Goal: Entertainment & Leisure: Consume media (video, audio)

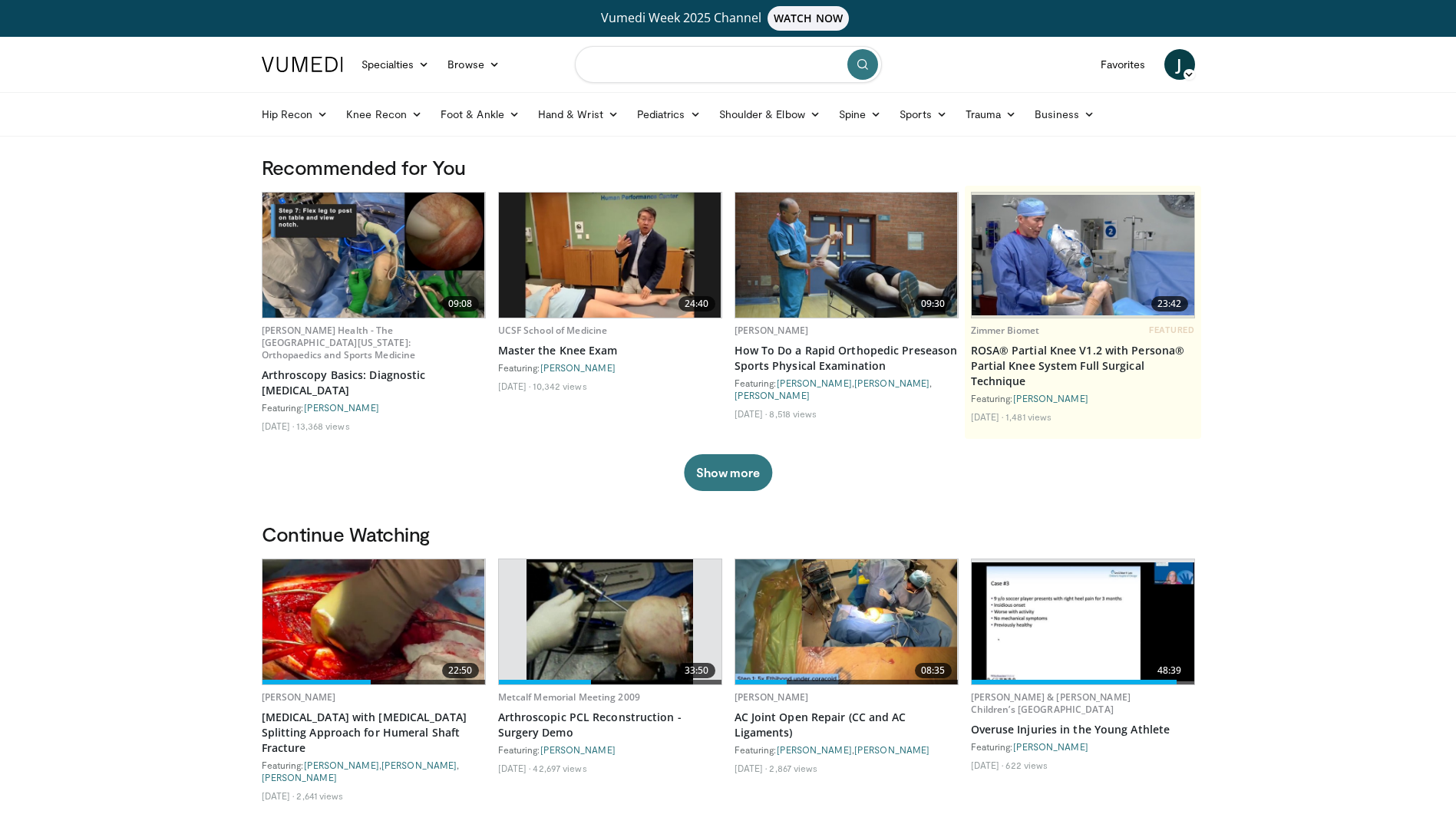
click at [624, 73] on input "Search topics, interventions" at bounding box center [728, 65] width 307 height 37
type input "**********"
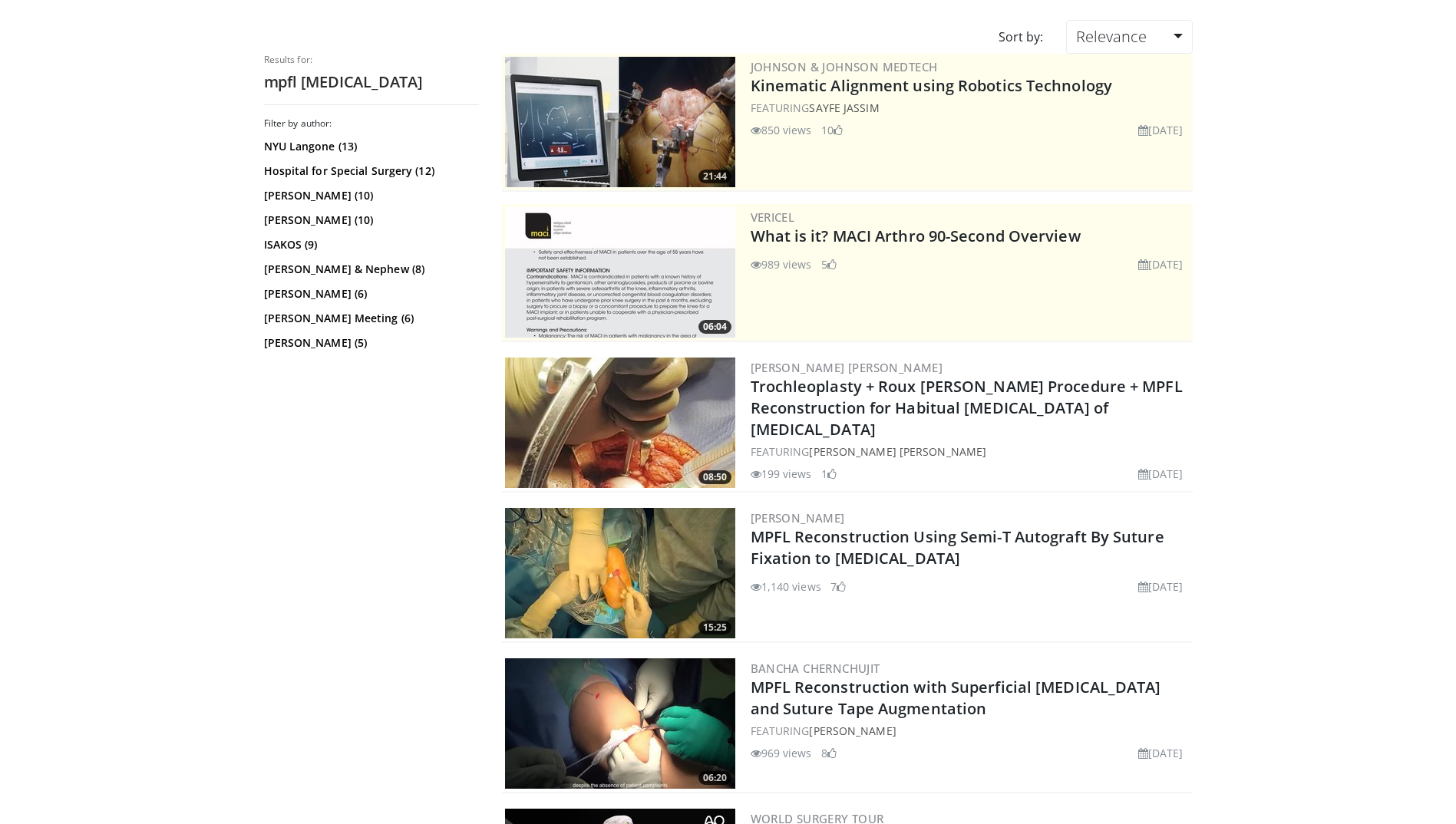
scroll to position [230, 0]
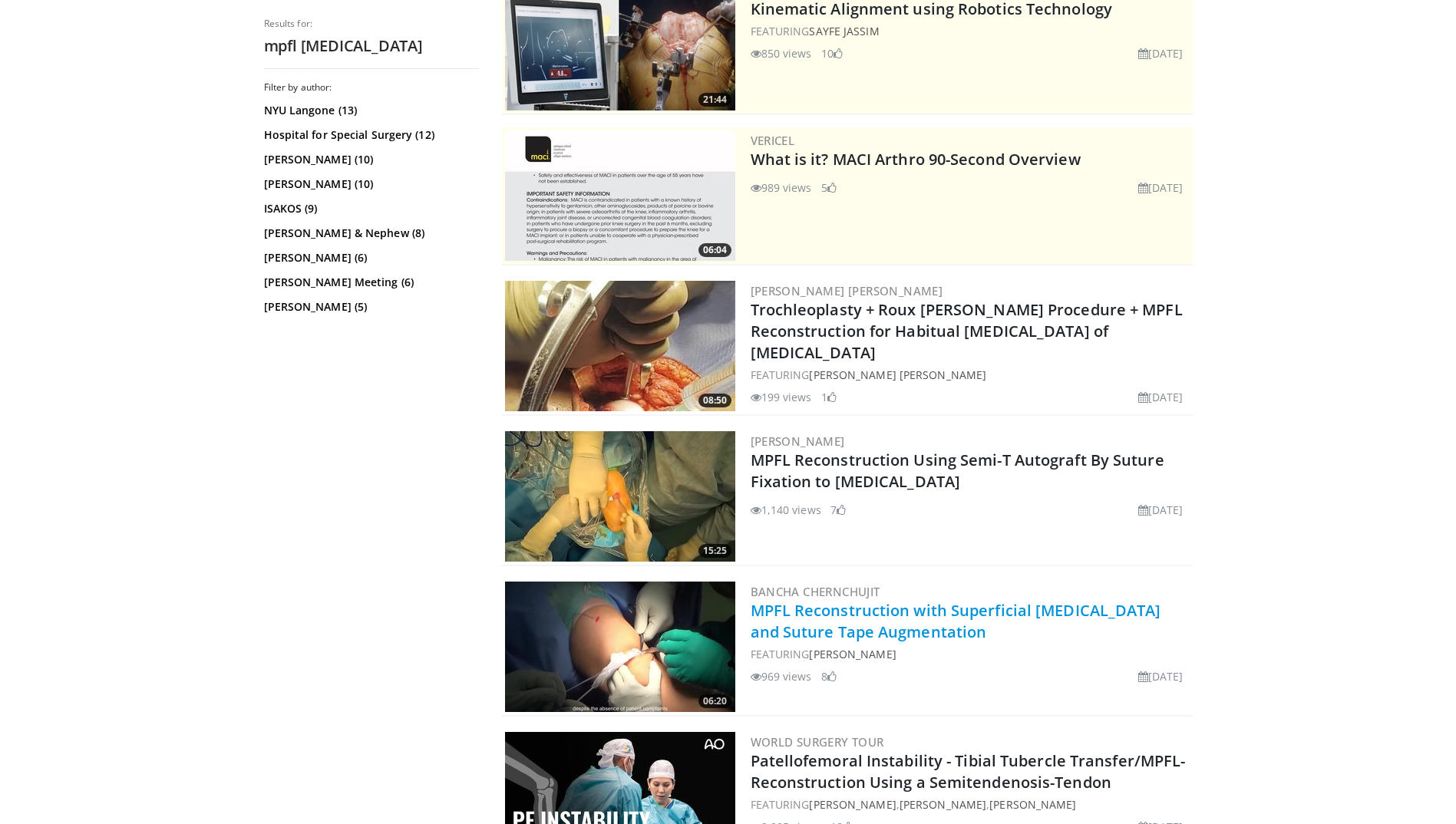
click at [877, 630] on link "MPFL Reconstruction with Superficial [MEDICAL_DATA] and Suture Tape Augmentation" at bounding box center [956, 620] width 411 height 42
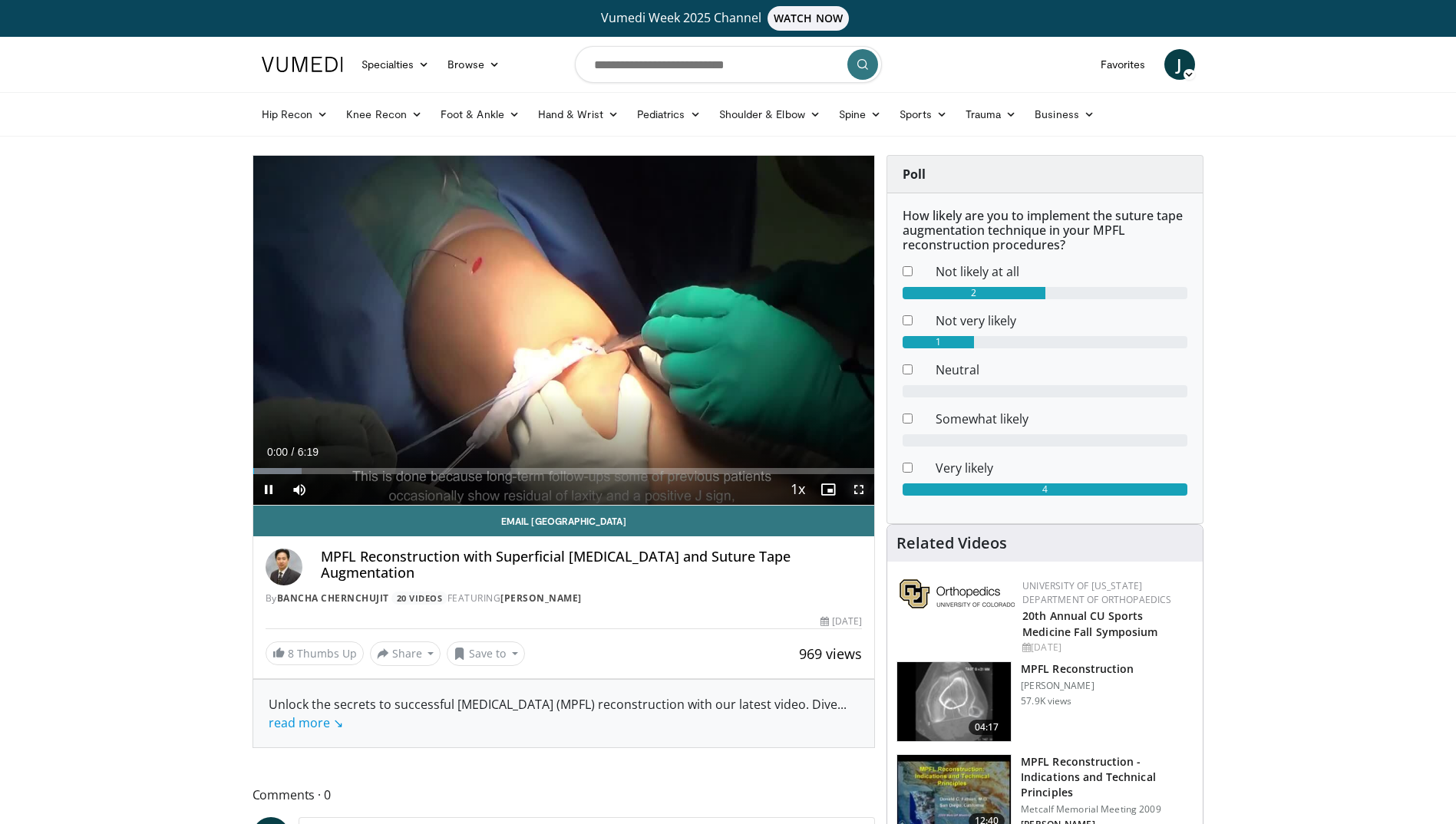
click at [862, 493] on span "Video Player" at bounding box center [858, 489] width 31 height 31
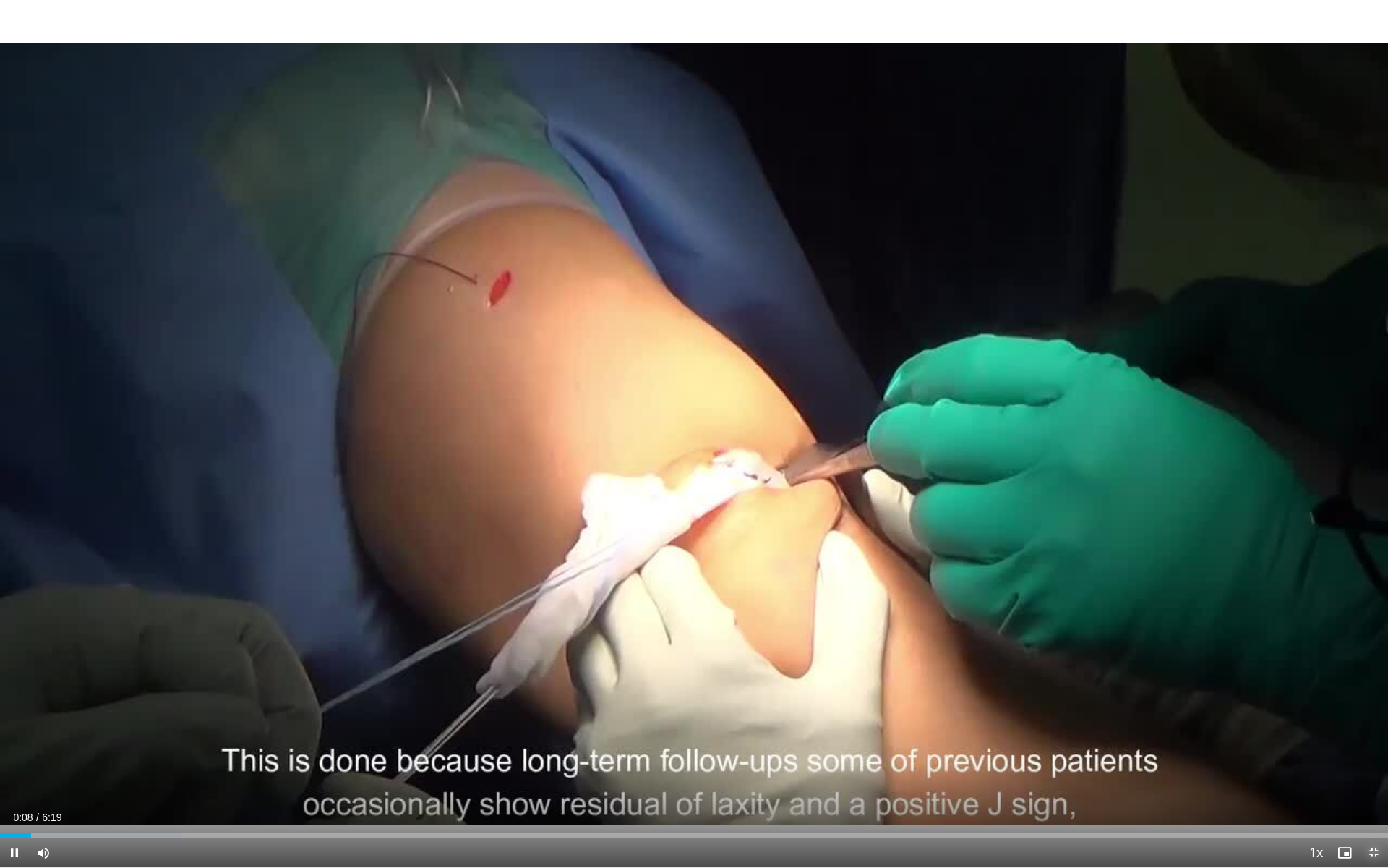
click at [1370, 776] on span "Video Player" at bounding box center [1373, 852] width 29 height 29
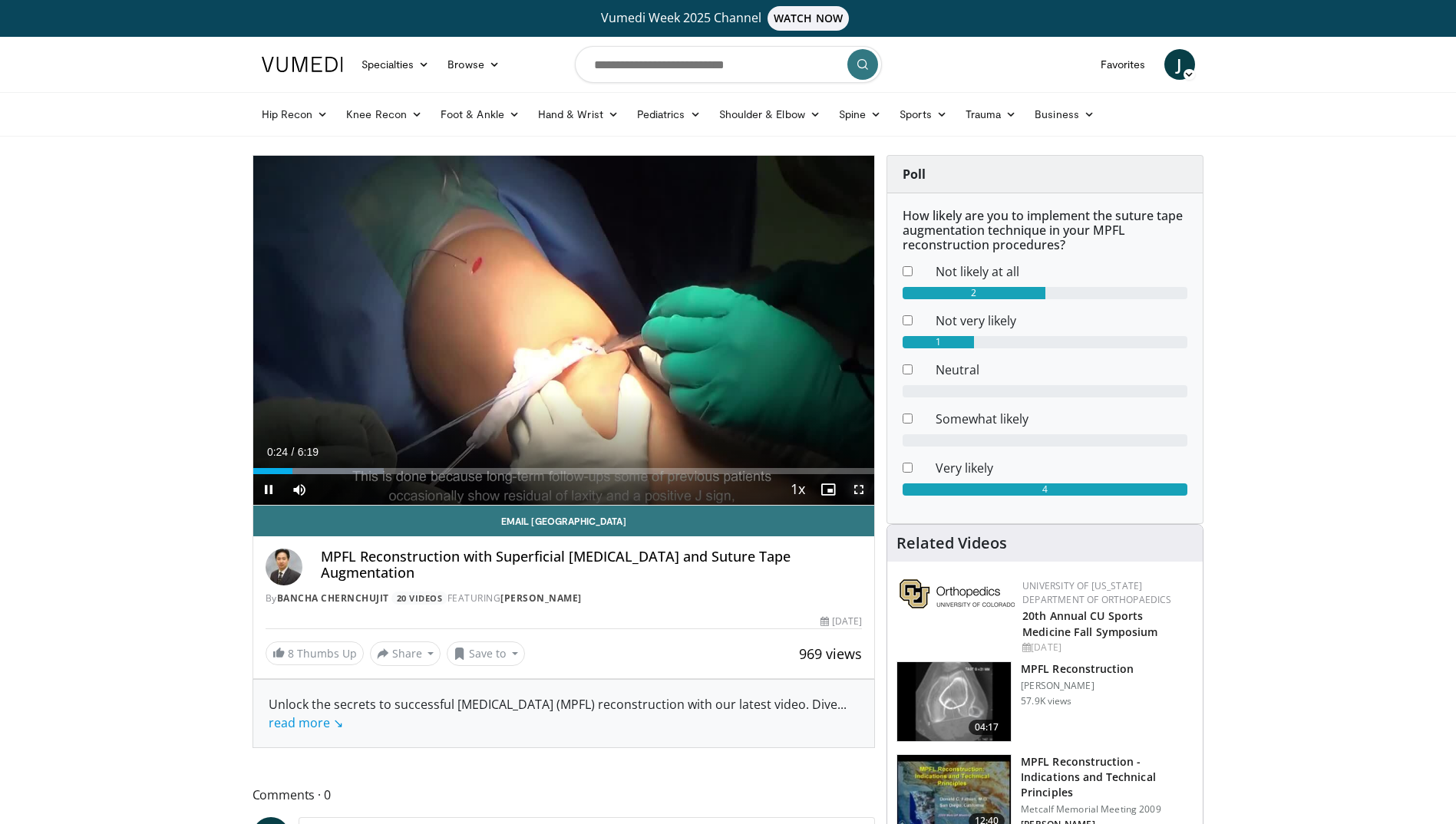
click at [863, 492] on span "Video Player" at bounding box center [858, 489] width 31 height 31
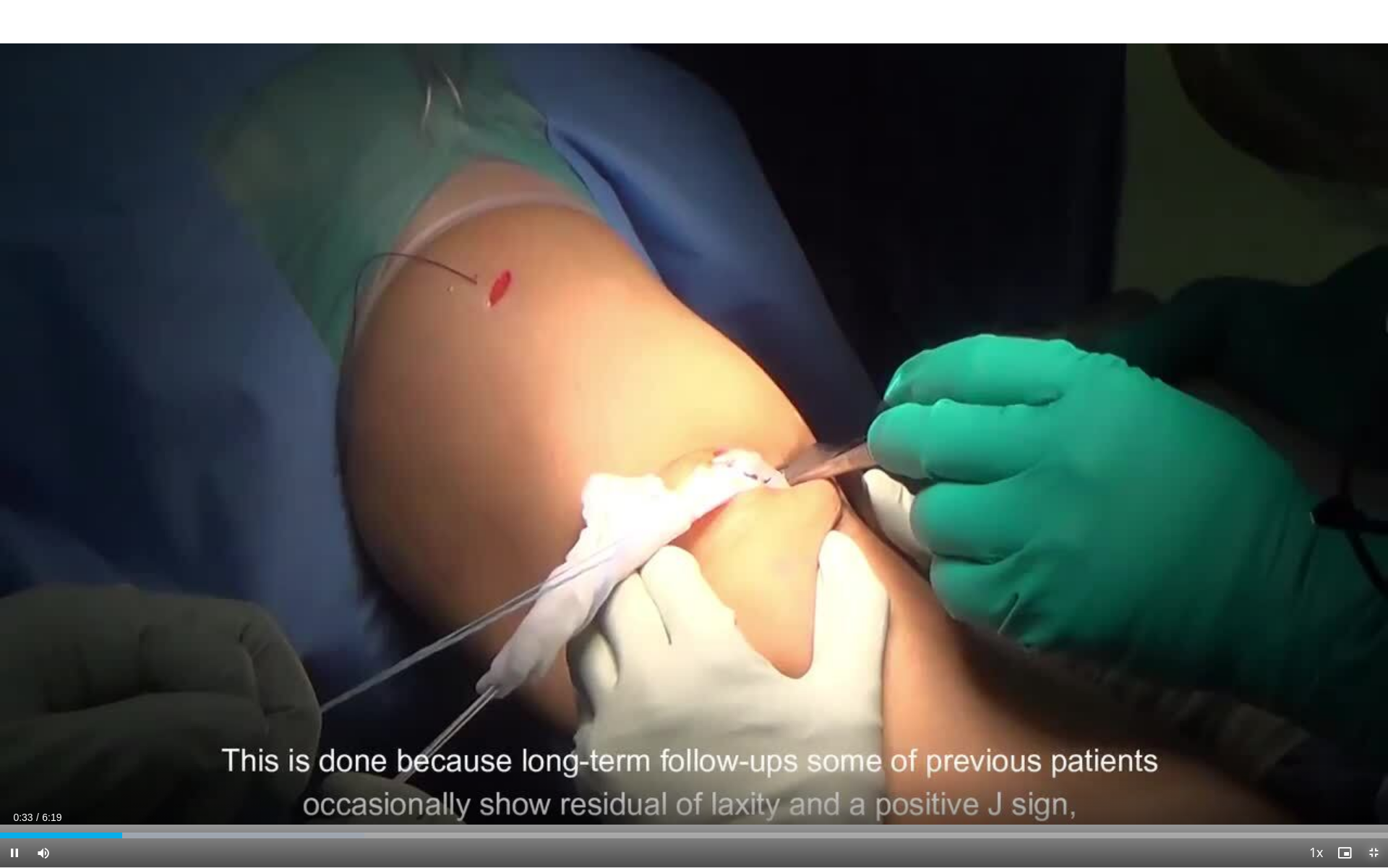
click at [1371, 776] on span "Video Player" at bounding box center [1373, 852] width 29 height 29
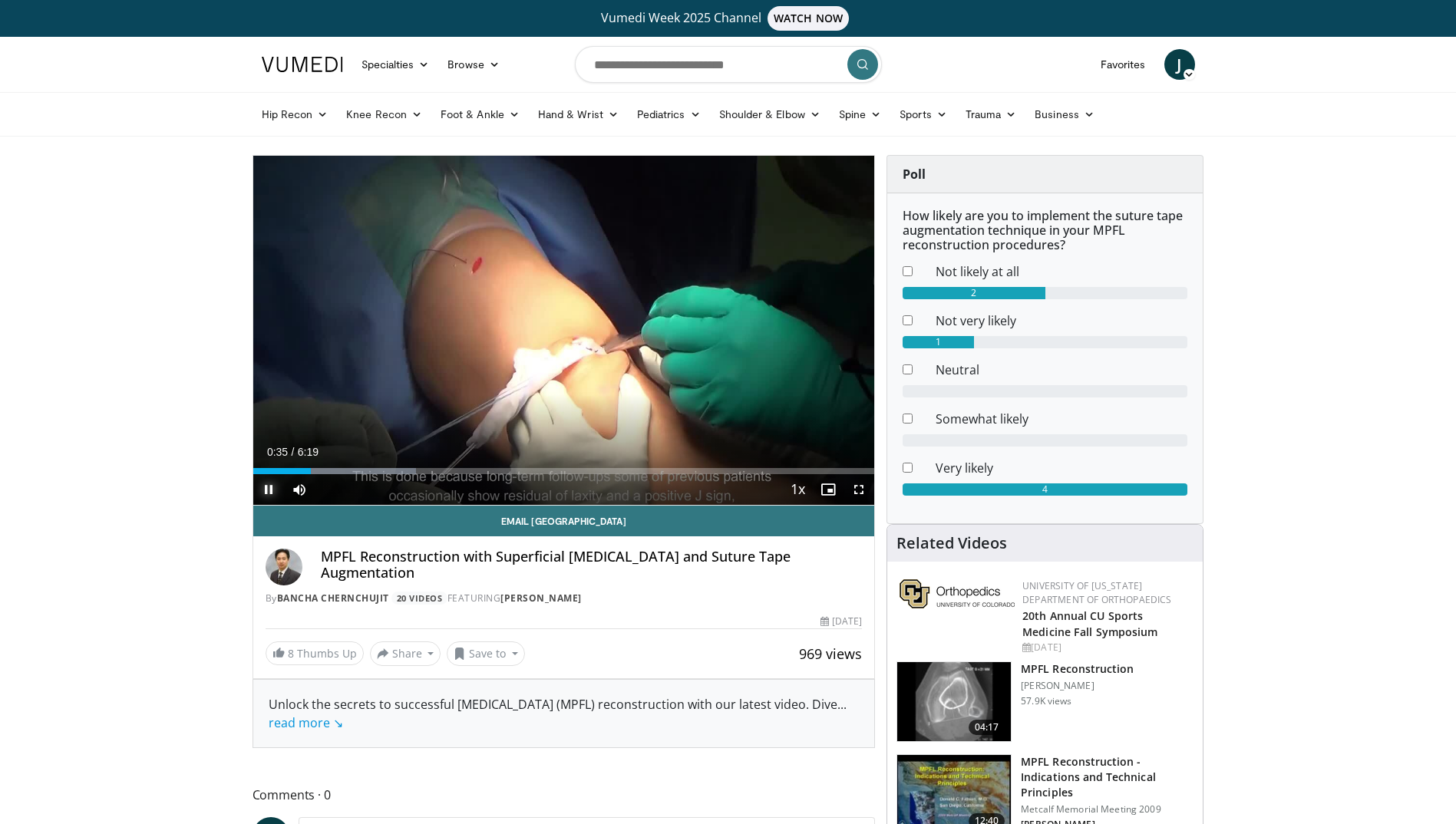
click at [267, 488] on span "Video Player" at bounding box center [268, 489] width 31 height 31
drag, startPoint x: 856, startPoint y: 493, endPoint x: 859, endPoint y: 550, distance: 57.1
click at [856, 493] on span "Video Player" at bounding box center [858, 489] width 31 height 31
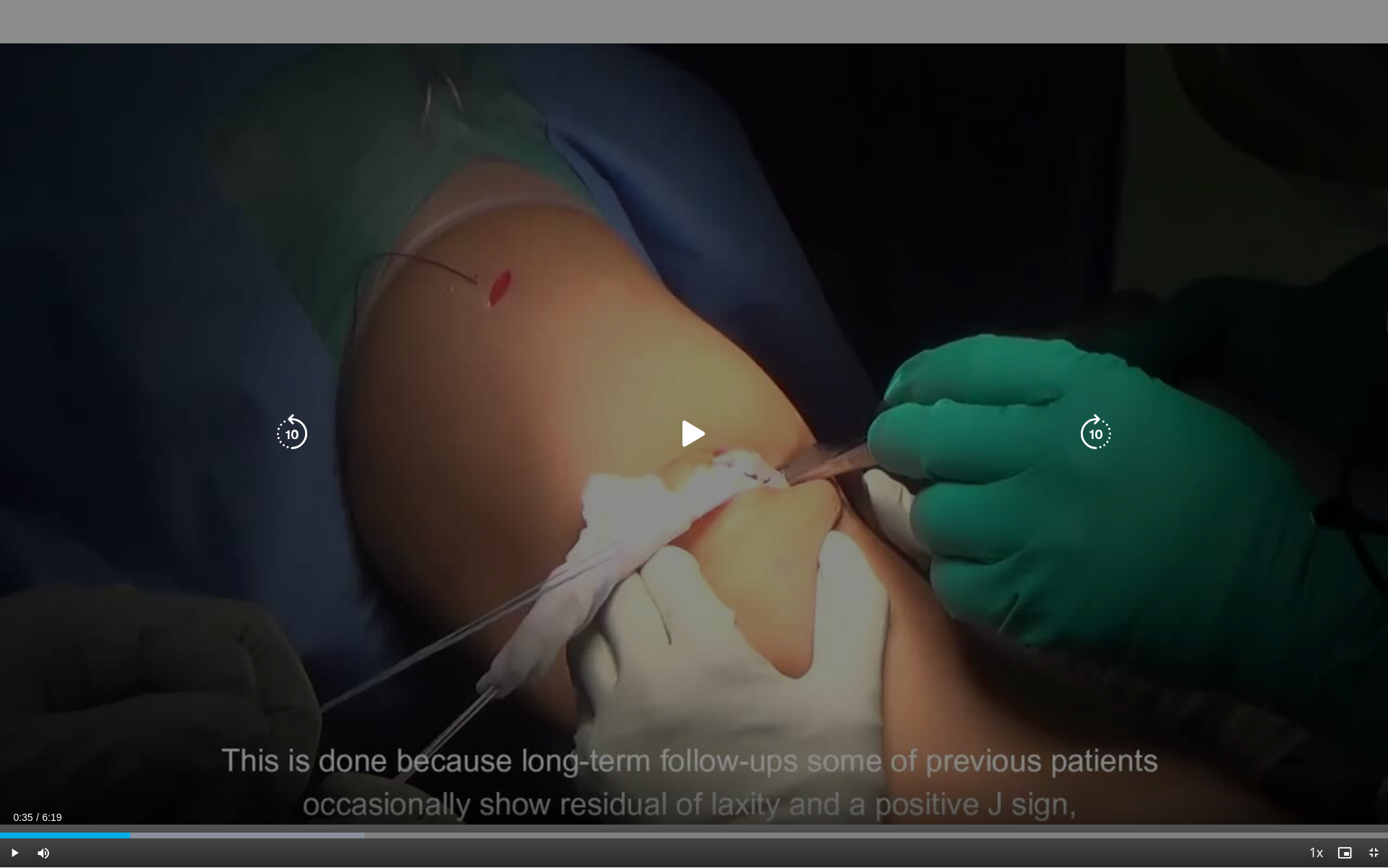
click at [691, 441] on icon "Video Player" at bounding box center [694, 434] width 41 height 41
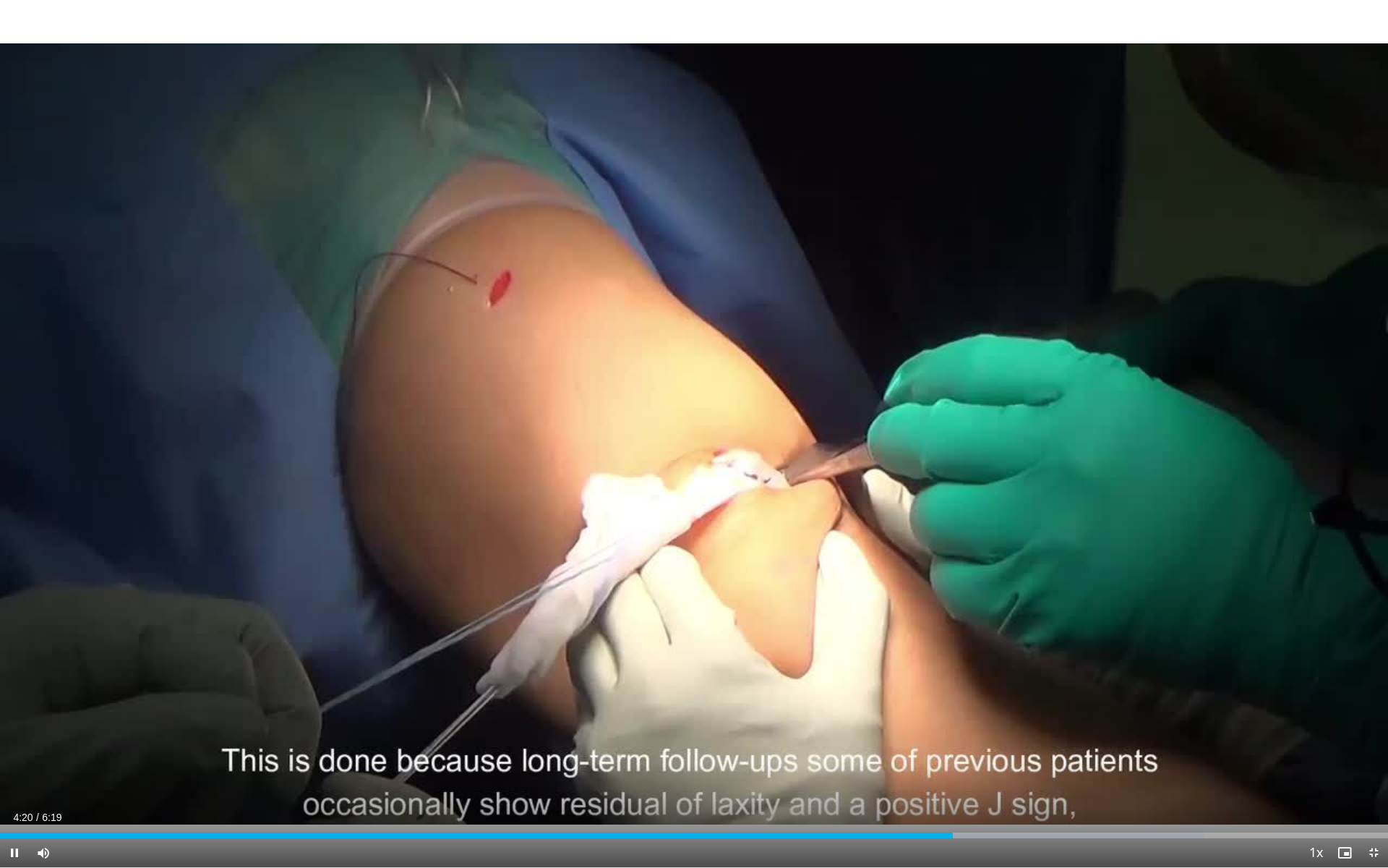
drag, startPoint x: 1277, startPoint y: 650, endPoint x: 1200, endPoint y: 852, distance: 216.2
click at [1200, 776] on div "Current Time 4:20 / Duration 6:19 Pause Skip Backward Skip Forward Mute 75% Loa…" at bounding box center [694, 852] width 1388 height 29
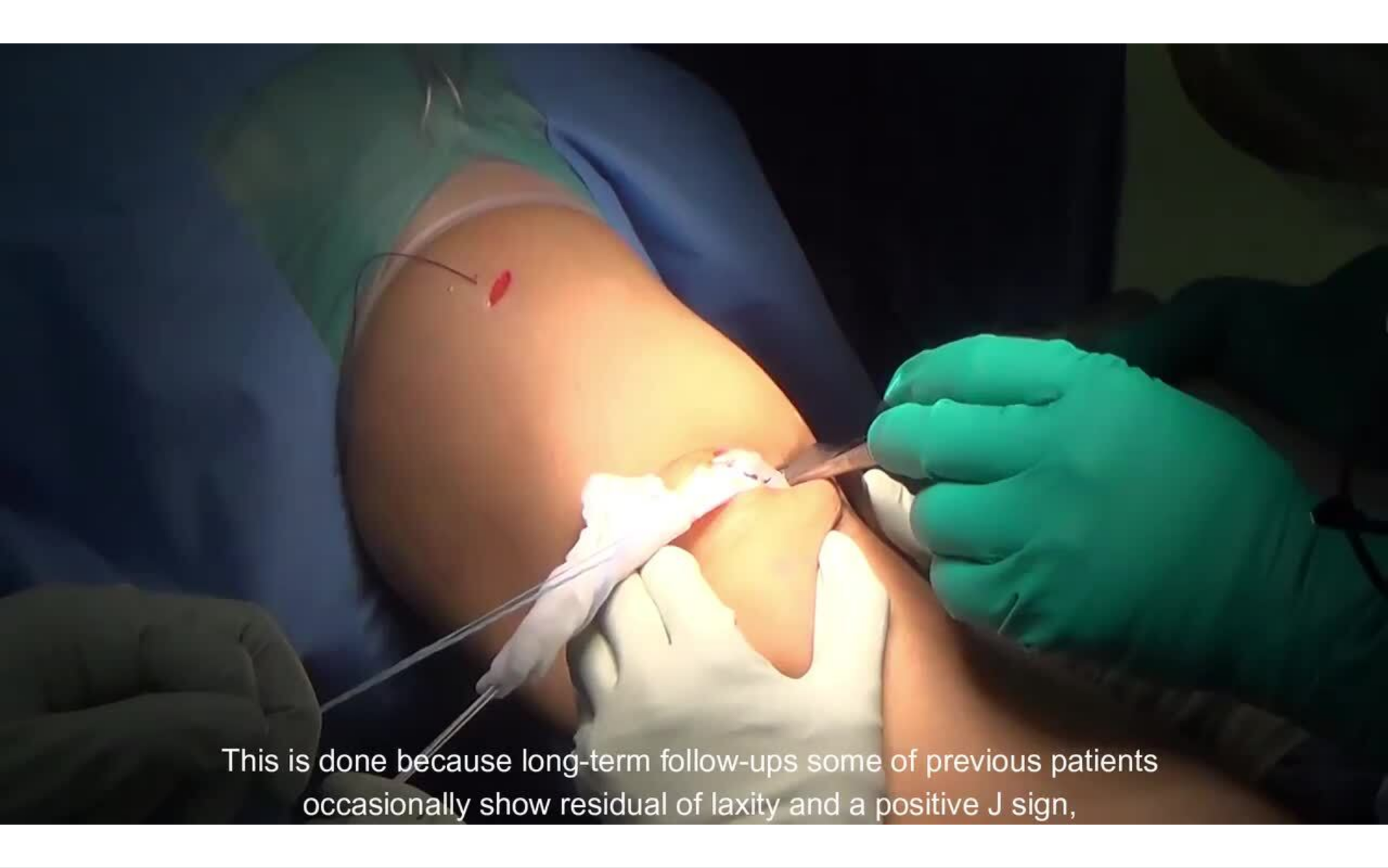
click at [12, 776] on div "10 seconds Tap to unmute" at bounding box center [694, 434] width 1388 height 867
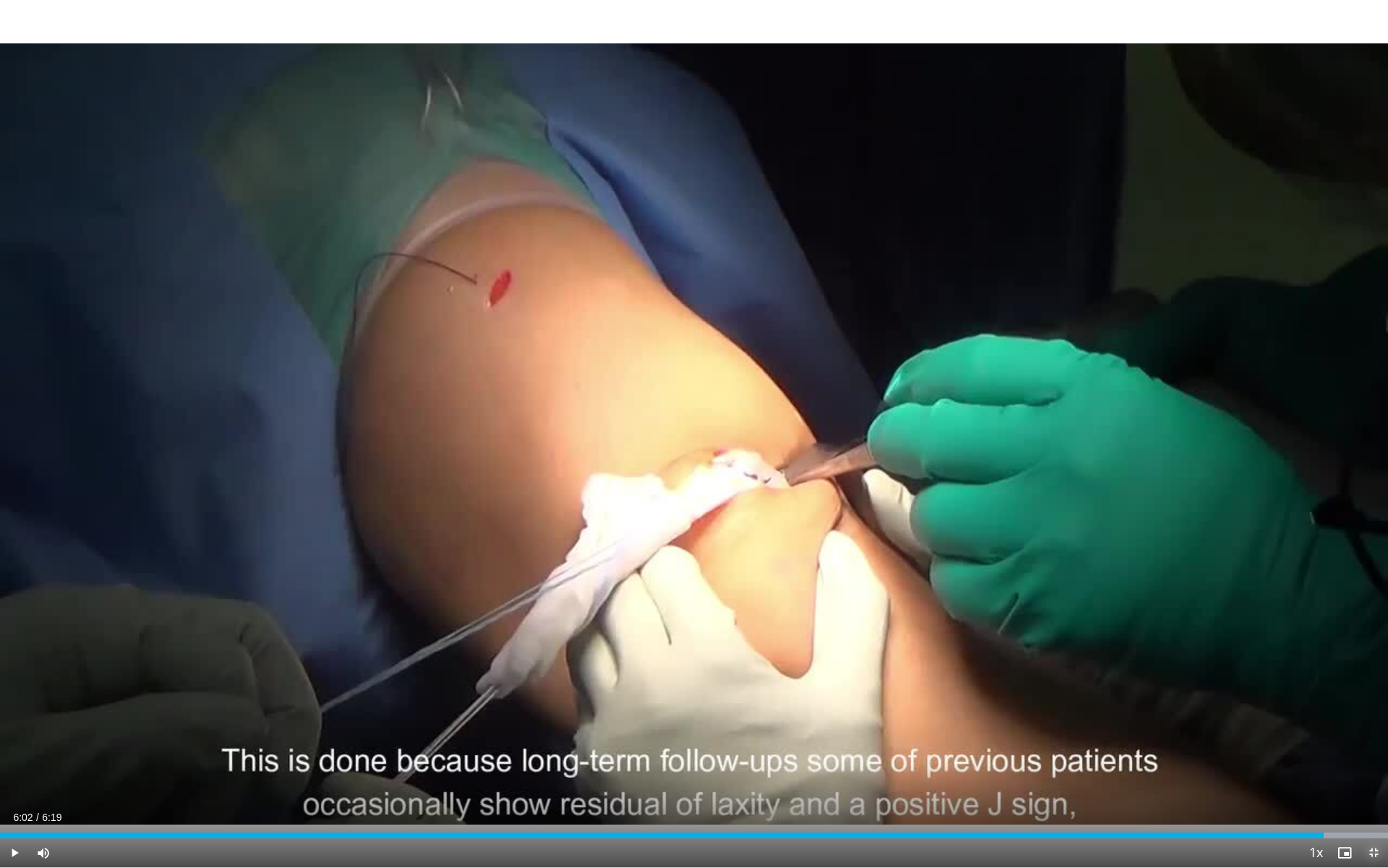
click at [1371, 776] on span "Video Player" at bounding box center [1373, 852] width 29 height 29
